Goal: Find specific fact: Find specific page/section

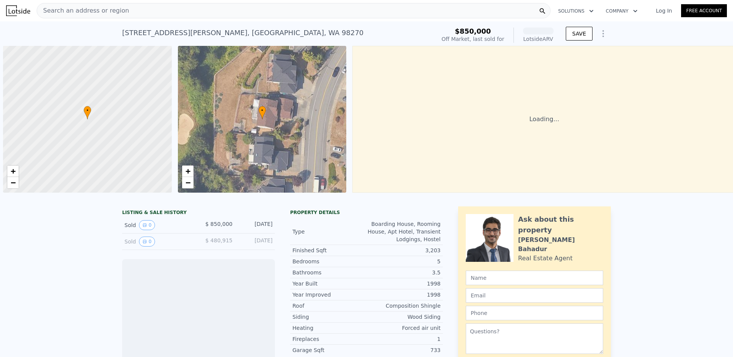
scroll to position [0, 3]
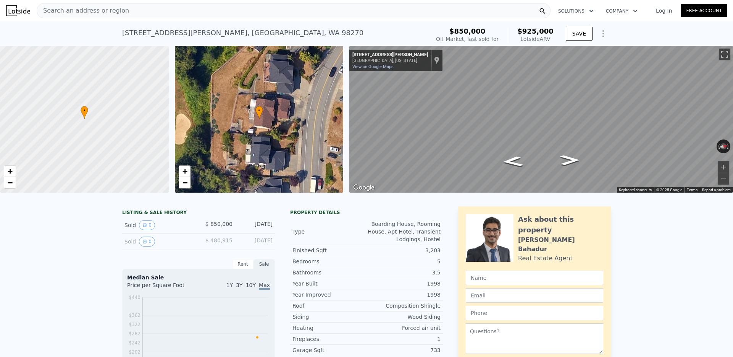
click at [150, 14] on div "Search an address or region" at bounding box center [294, 10] width 514 height 15
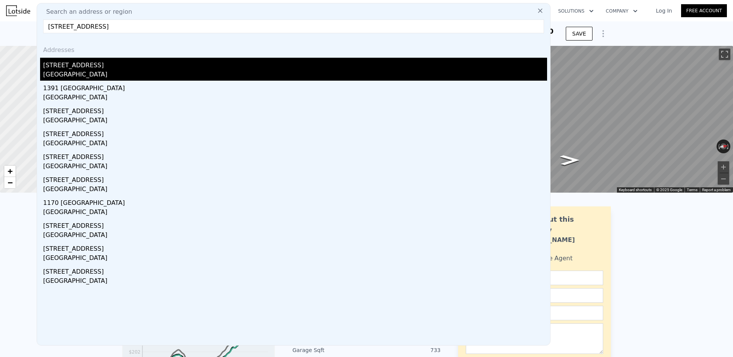
type input "1501 Kokanee Loop, Cle Elum, WA 98922"
click at [68, 68] on div "[STREET_ADDRESS]" at bounding box center [295, 64] width 504 height 12
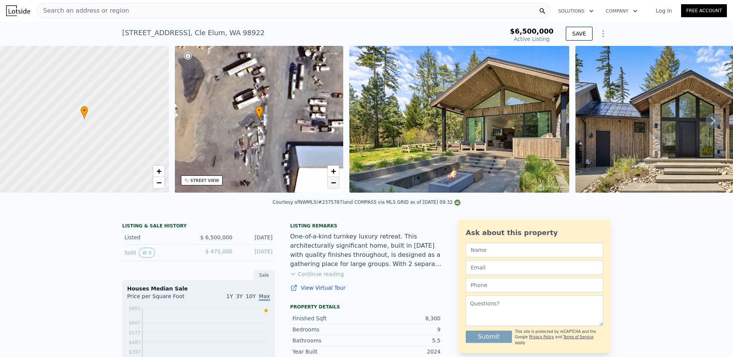
click at [334, 183] on span "−" at bounding box center [333, 183] width 5 height 10
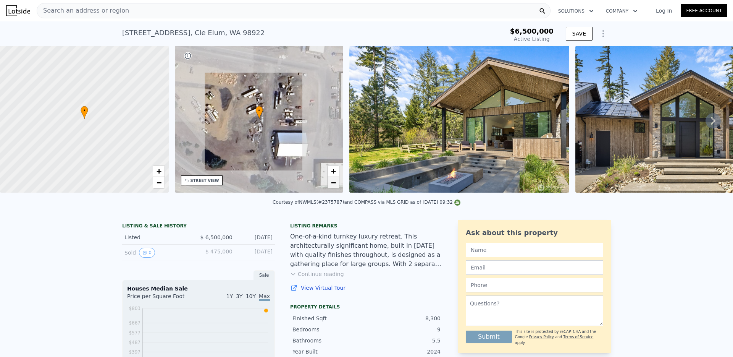
click at [334, 183] on span "−" at bounding box center [333, 183] width 5 height 10
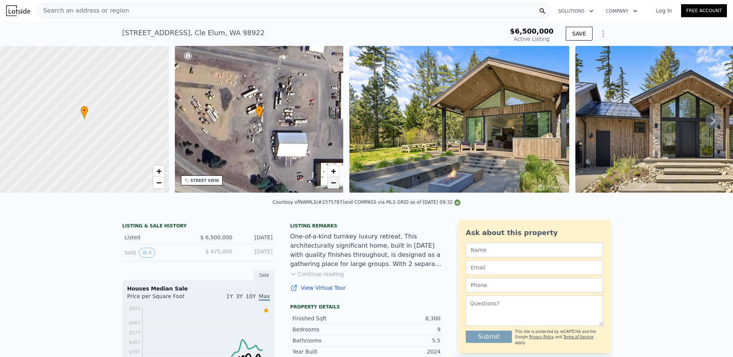
click at [334, 183] on span "−" at bounding box center [333, 183] width 5 height 10
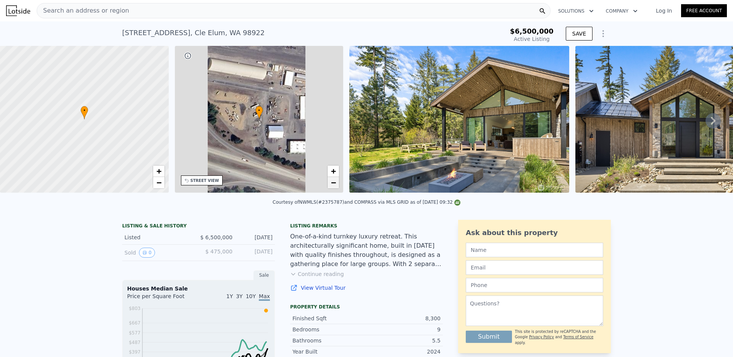
click at [334, 183] on span "−" at bounding box center [333, 183] width 5 height 10
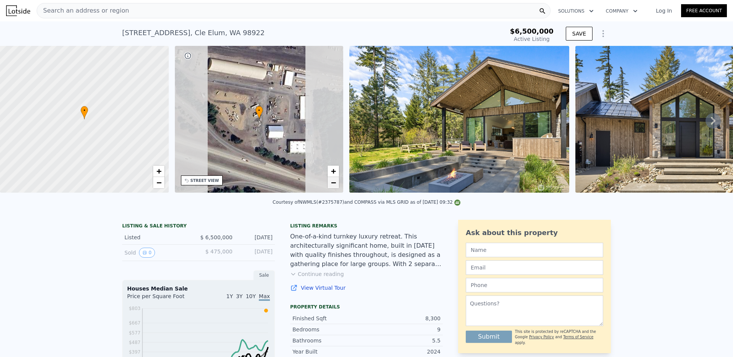
click at [334, 183] on span "−" at bounding box center [333, 183] width 5 height 10
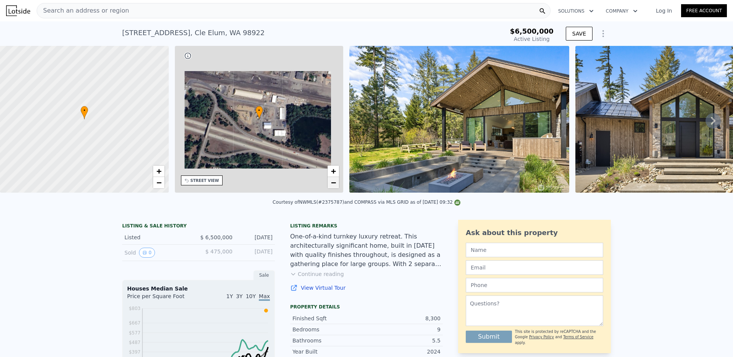
click at [334, 183] on span "−" at bounding box center [333, 183] width 5 height 10
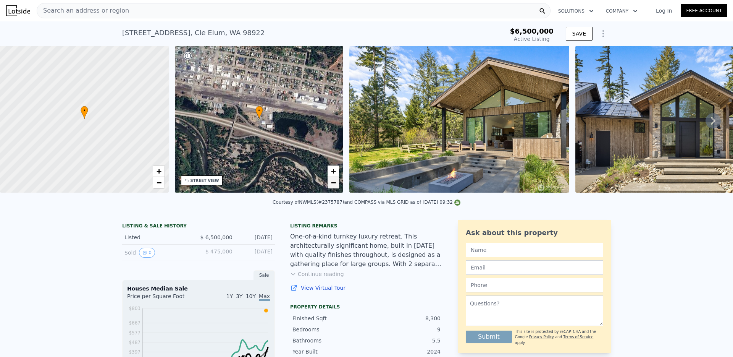
click at [334, 183] on span "−" at bounding box center [333, 183] width 5 height 10
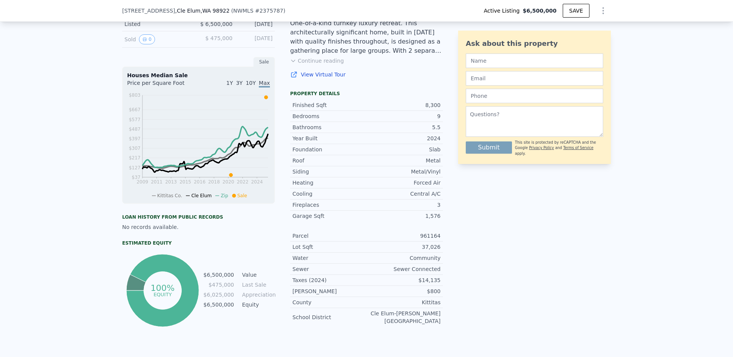
scroll to position [211, 0]
drag, startPoint x: 422, startPoint y: 234, endPoint x: 443, endPoint y: 234, distance: 20.2
click at [443, 234] on div "Parcel 961164" at bounding box center [366, 235] width 153 height 11
copy div "961164"
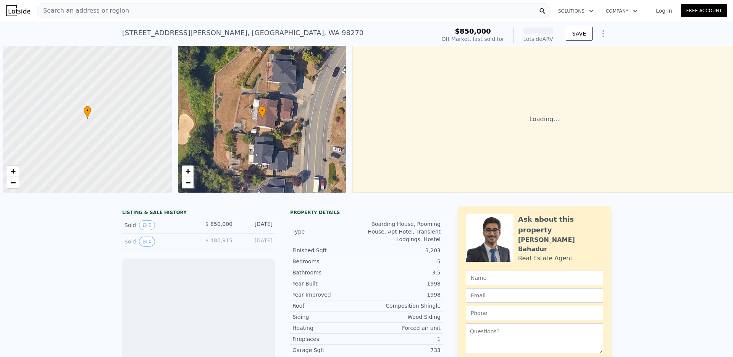
scroll to position [0, 3]
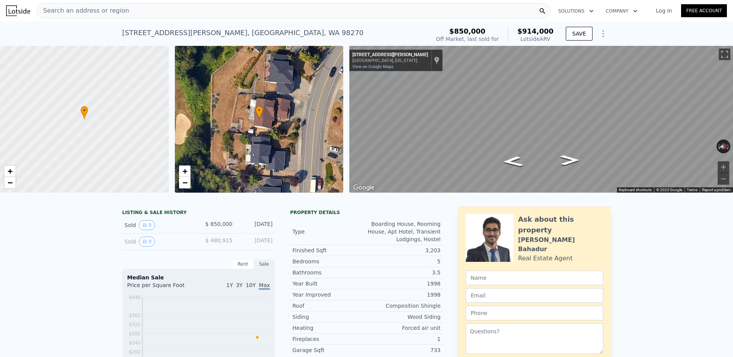
click at [109, 12] on span "Search an address or region" at bounding box center [83, 10] width 92 height 9
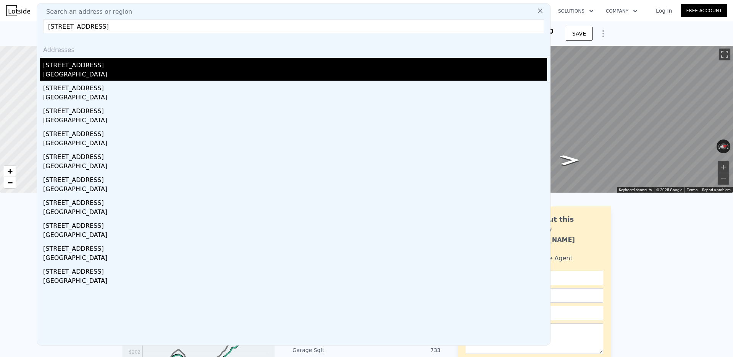
type input "[STREET_ADDRESS]"
click at [75, 63] on div "[STREET_ADDRESS]" at bounding box center [295, 64] width 504 height 12
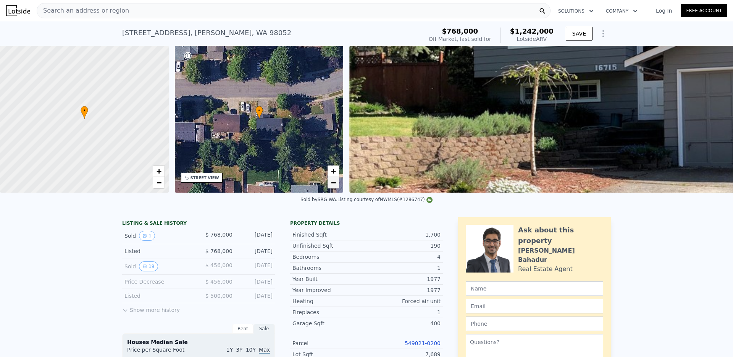
click at [336, 184] on link "−" at bounding box center [333, 182] width 11 height 11
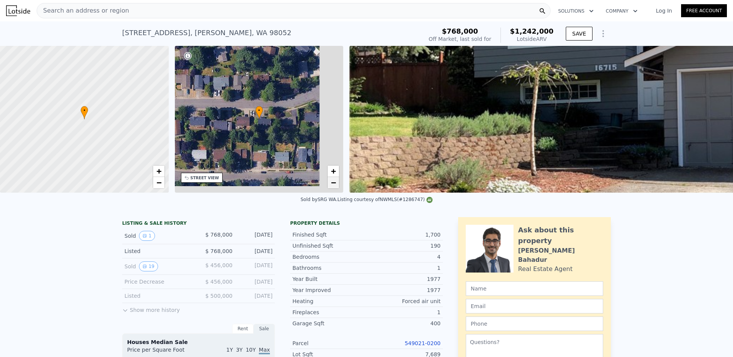
click at [336, 184] on link "−" at bounding box center [333, 182] width 11 height 11
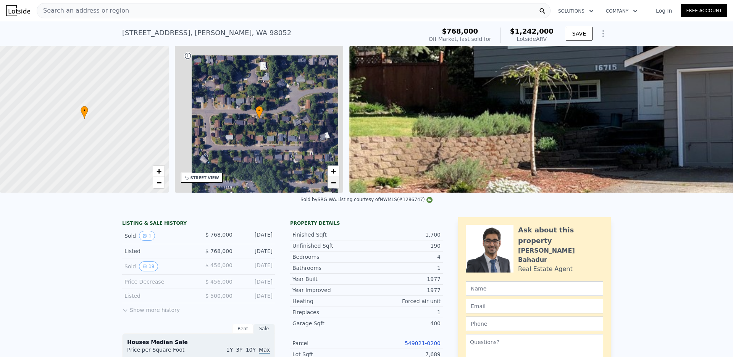
click at [336, 184] on link "−" at bounding box center [333, 182] width 11 height 11
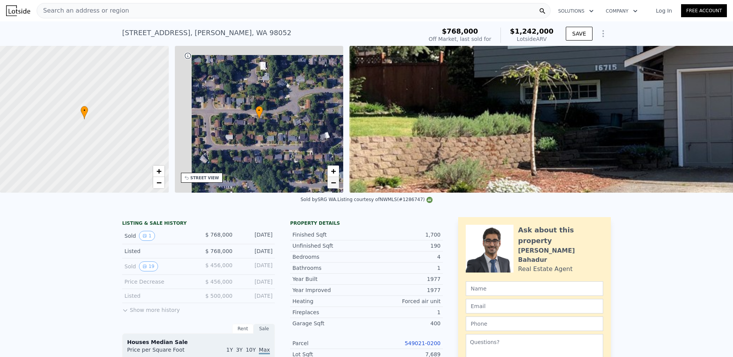
click at [336, 184] on link "−" at bounding box center [333, 182] width 11 height 11
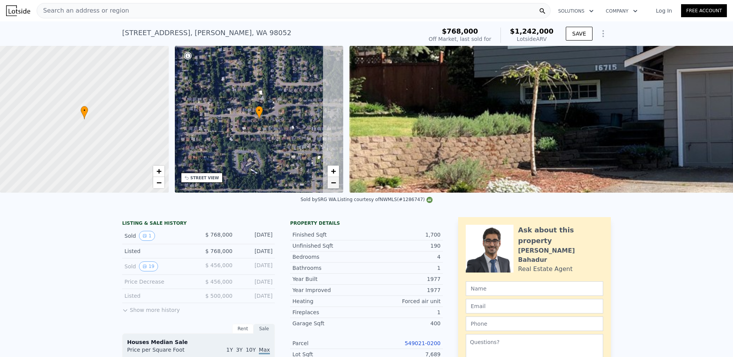
click at [336, 184] on link "−" at bounding box center [333, 182] width 11 height 11
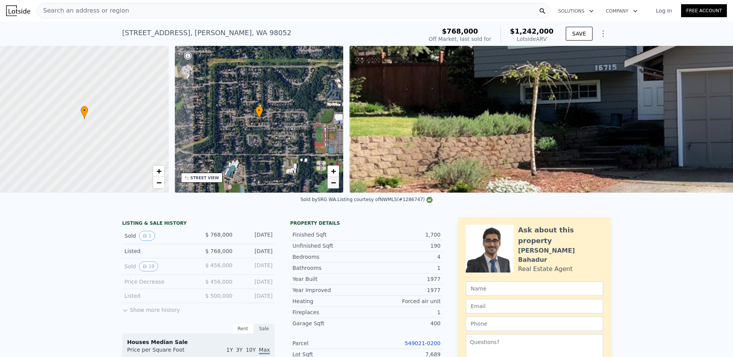
click at [336, 184] on link "−" at bounding box center [333, 182] width 11 height 11
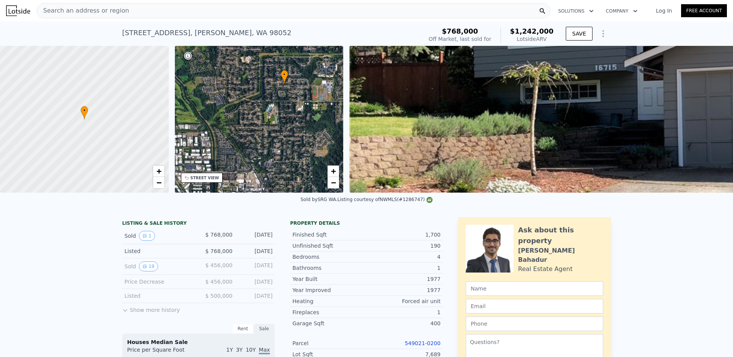
drag, startPoint x: 258, startPoint y: 103, endPoint x: 283, endPoint y: 67, distance: 43.9
click at [283, 67] on div "• + −" at bounding box center [259, 119] width 169 height 147
click at [234, 101] on div "• + −" at bounding box center [259, 119] width 169 height 147
click at [334, 169] on span "+" at bounding box center [333, 171] width 5 height 10
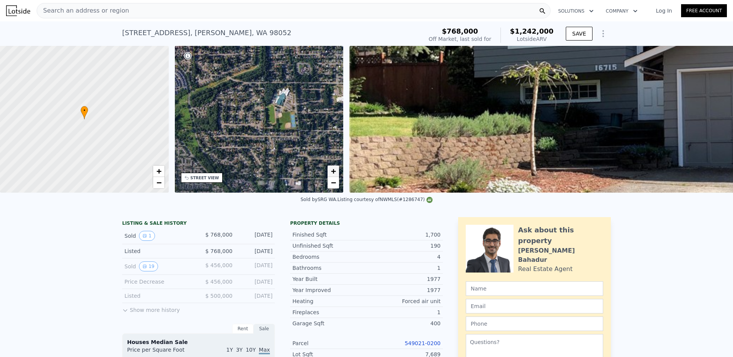
click at [334, 169] on span "+" at bounding box center [333, 171] width 5 height 10
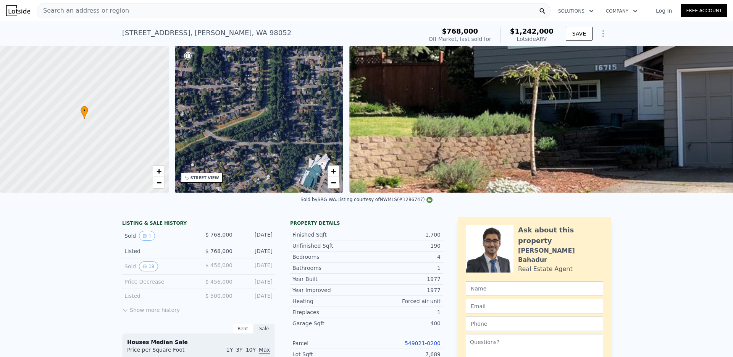
drag, startPoint x: 210, startPoint y: 65, endPoint x: 219, endPoint y: 162, distance: 97.5
click at [219, 162] on div "• + −" at bounding box center [259, 119] width 169 height 147
click at [335, 186] on span "−" at bounding box center [333, 183] width 5 height 10
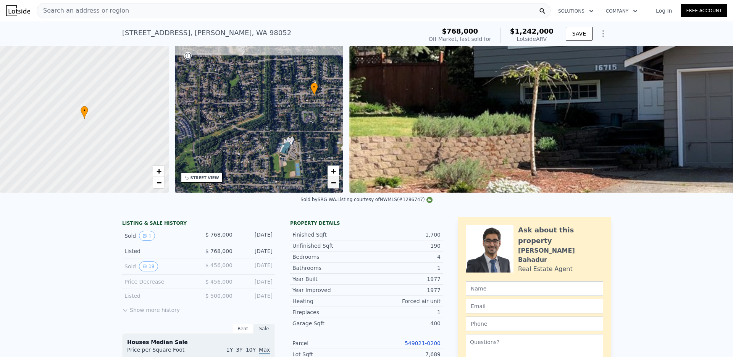
click at [335, 186] on span "−" at bounding box center [333, 183] width 5 height 10
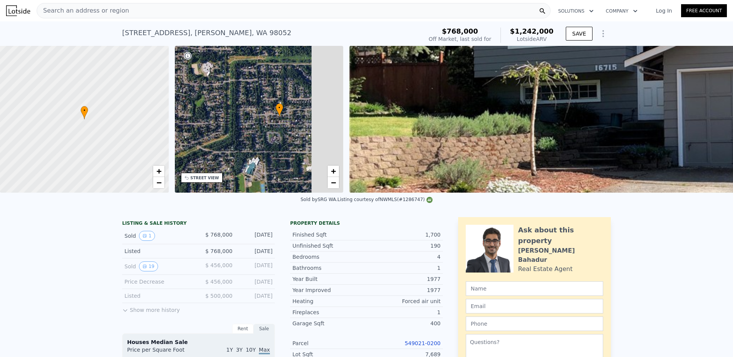
drag, startPoint x: 297, startPoint y: 123, endPoint x: 257, endPoint y: 147, distance: 47.3
click at [257, 147] on div "• + −" at bounding box center [259, 119] width 169 height 147
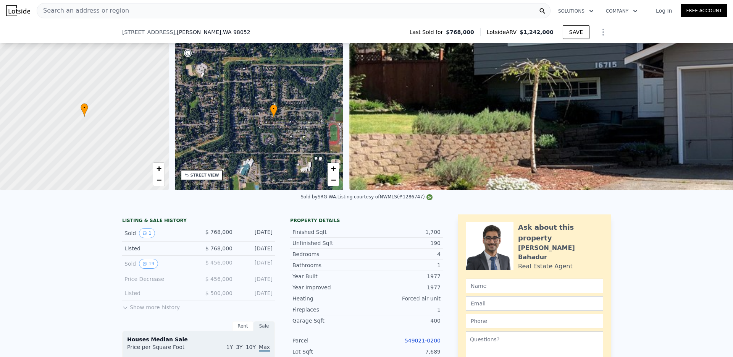
scroll to position [82, 0]
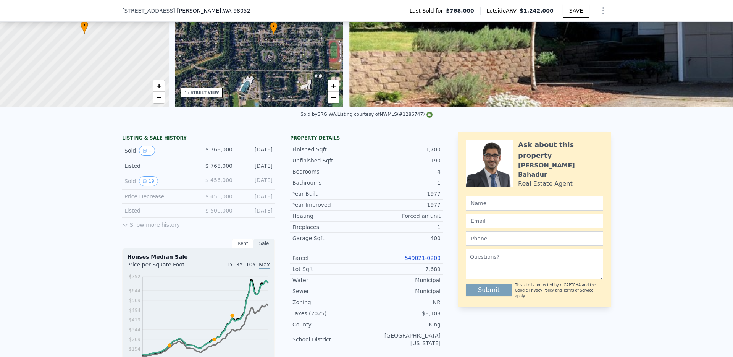
click at [419, 259] on link "549021-0200" at bounding box center [423, 258] width 36 height 6
